Goal: Check status

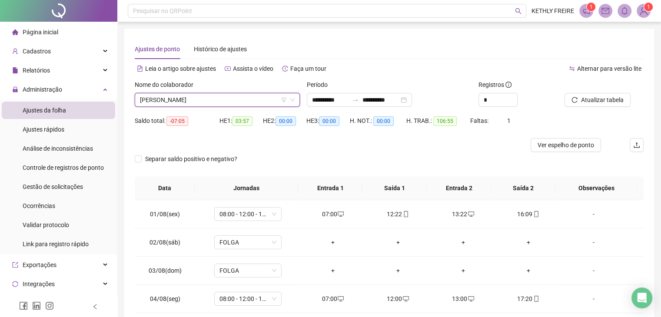
scroll to position [349, 0]
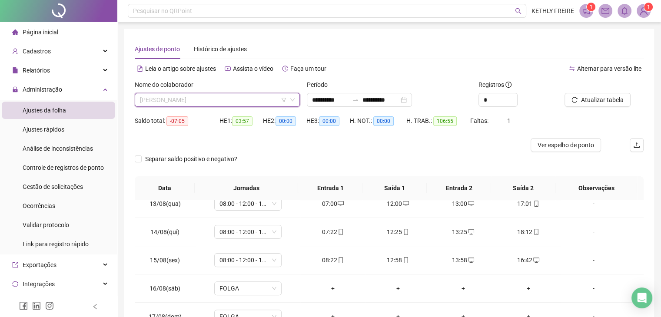
click at [203, 100] on span "[PERSON_NAME]" at bounding box center [217, 99] width 155 height 13
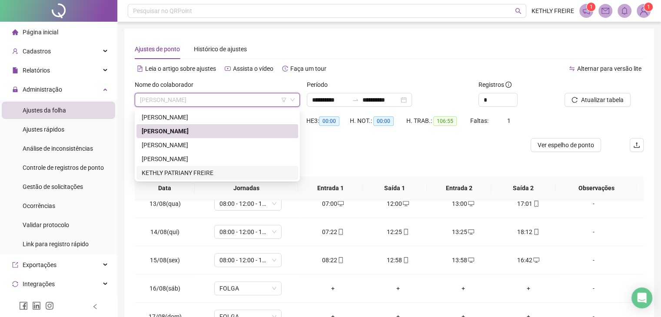
click at [193, 169] on div "KETHLY PATRIANY FREIRE" at bounding box center [217, 173] width 151 height 10
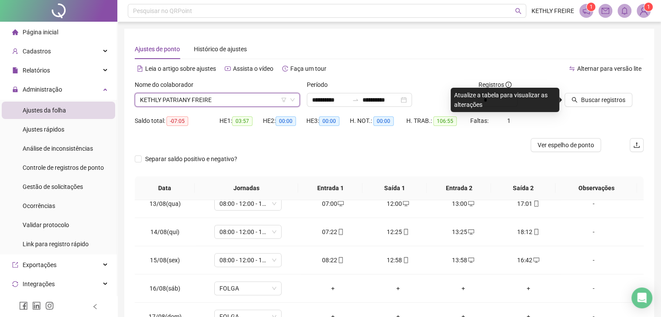
click at [219, 101] on span "KETHLY PATRIANY FREIRE" at bounding box center [217, 99] width 155 height 13
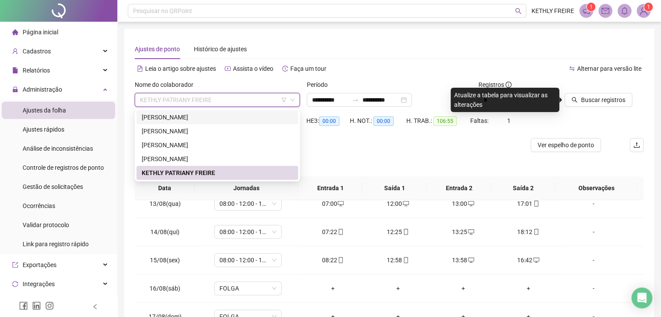
click at [214, 116] on div "[PERSON_NAME]" at bounding box center [217, 117] width 151 height 10
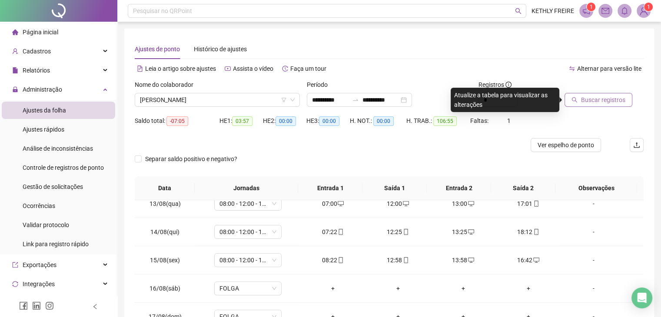
click at [571, 101] on button "Buscar registros" at bounding box center [598, 100] width 68 height 14
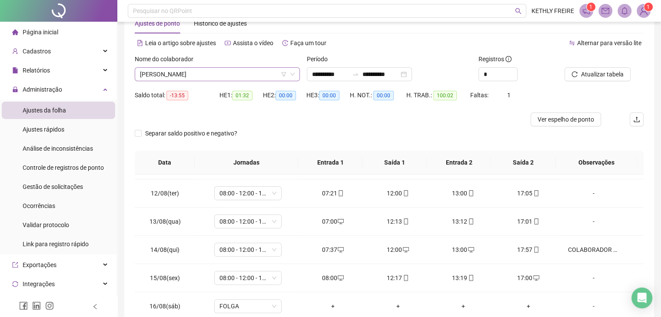
scroll to position [0, 0]
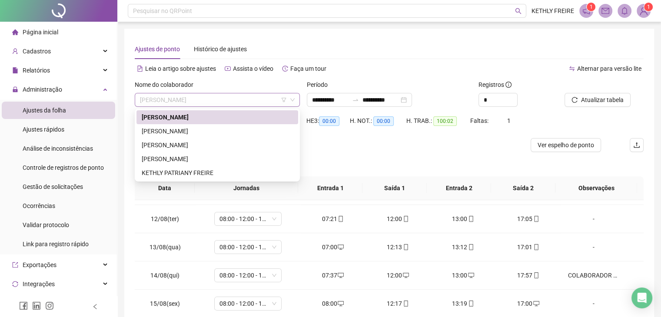
click at [198, 101] on span "[PERSON_NAME]" at bounding box center [217, 99] width 155 height 13
click at [192, 128] on div "[PERSON_NAME]" at bounding box center [217, 131] width 151 height 10
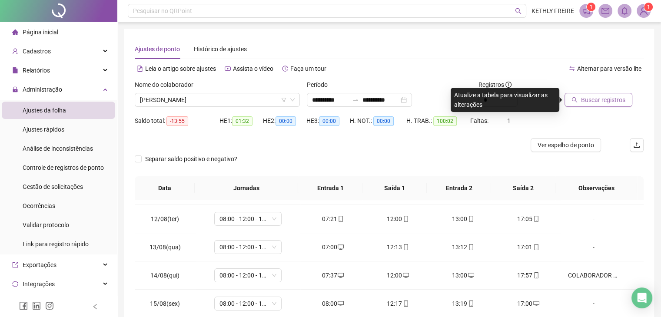
click at [587, 103] on span "Buscar registros" at bounding box center [603, 100] width 44 height 10
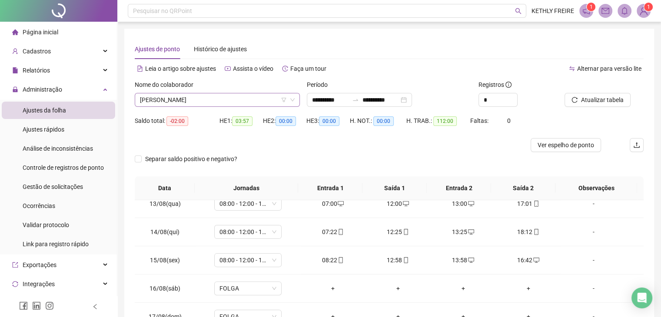
click at [243, 106] on div "[PERSON_NAME]" at bounding box center [217, 100] width 165 height 14
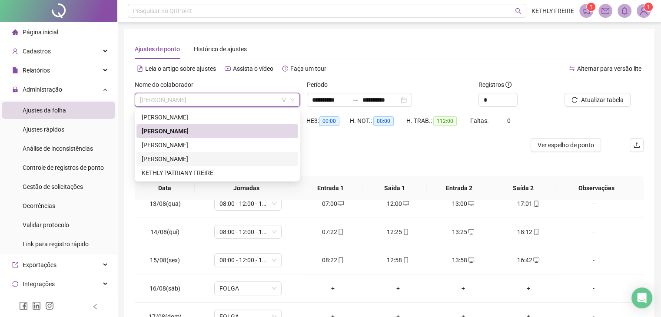
click at [203, 158] on div "[PERSON_NAME]" at bounding box center [217, 159] width 151 height 10
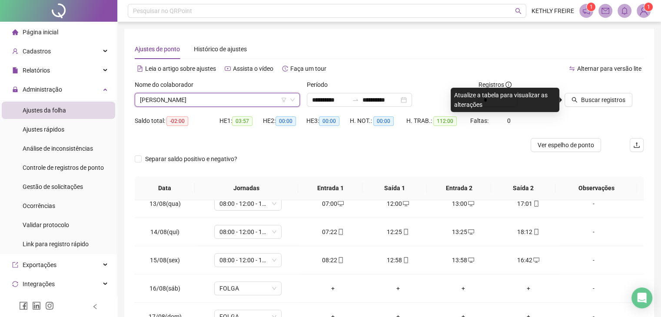
drag, startPoint x: 248, startPoint y: 99, endPoint x: 228, endPoint y: 112, distance: 23.6
click at [248, 100] on span "[PERSON_NAME]" at bounding box center [217, 99] width 155 height 13
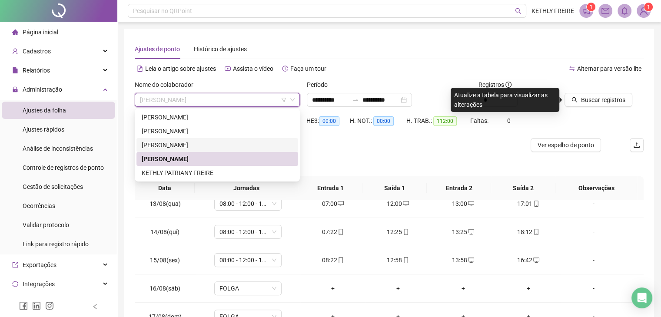
click at [194, 145] on div "[PERSON_NAME]" at bounding box center [217, 145] width 151 height 10
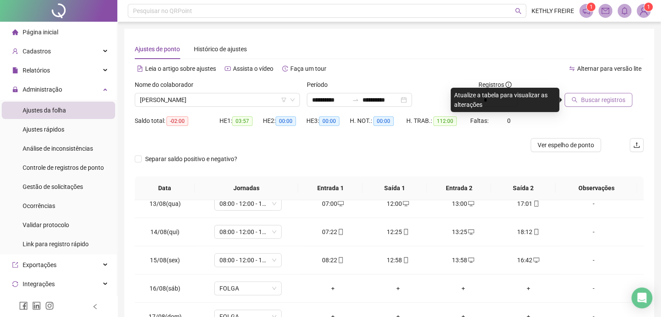
click at [575, 98] on icon "search" at bounding box center [574, 100] width 6 height 6
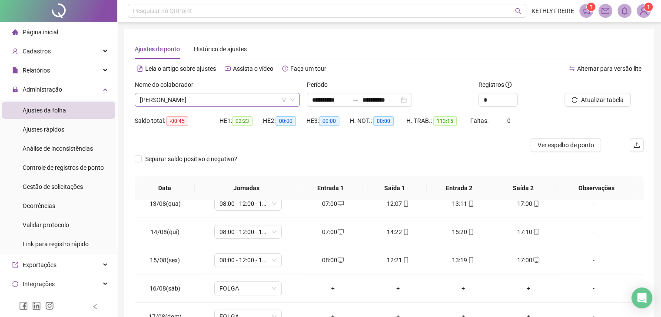
click at [239, 97] on span "[PERSON_NAME]" at bounding box center [217, 99] width 155 height 13
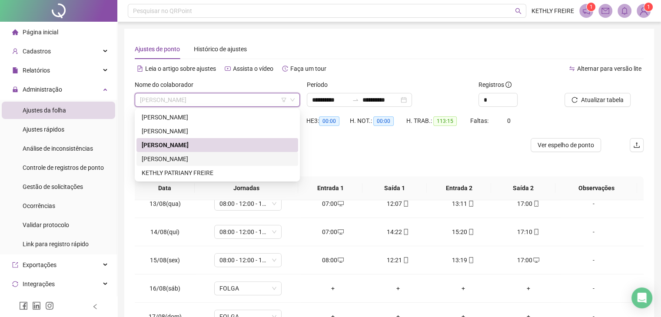
click at [210, 165] on div "[PERSON_NAME] [PERSON_NAME] PATRIANY FREIRE" at bounding box center [217, 144] width 162 height 69
click at [214, 168] on div "KETHLY PATRIANY FREIRE" at bounding box center [217, 173] width 151 height 10
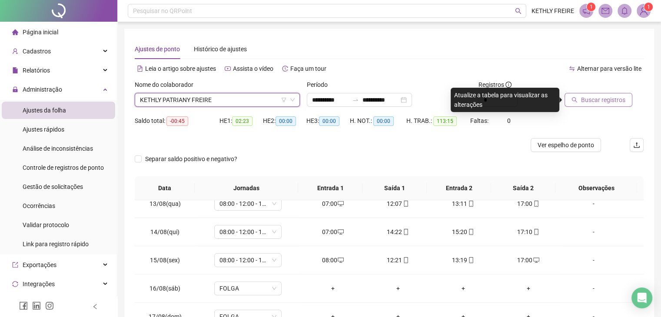
click at [584, 96] on span "Buscar registros" at bounding box center [603, 100] width 44 height 10
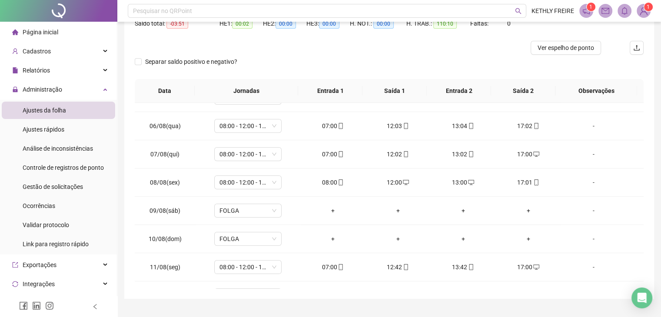
scroll to position [30, 0]
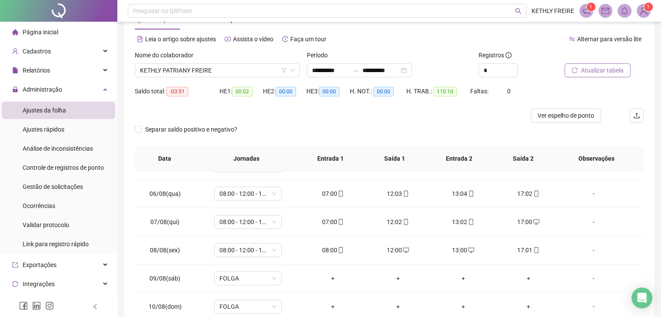
click at [593, 70] on span "Atualizar tabela" at bounding box center [602, 71] width 43 height 10
